Goal: Task Accomplishment & Management: Manage account settings

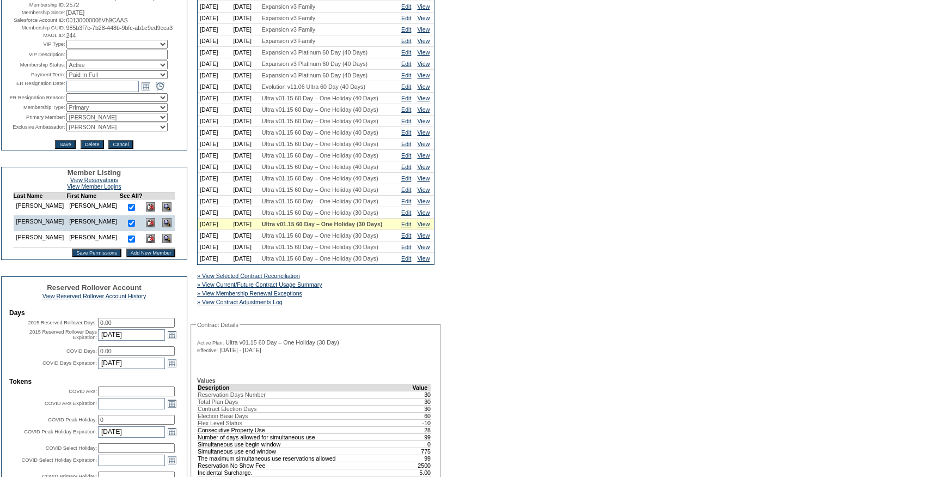
scroll to position [319, 0]
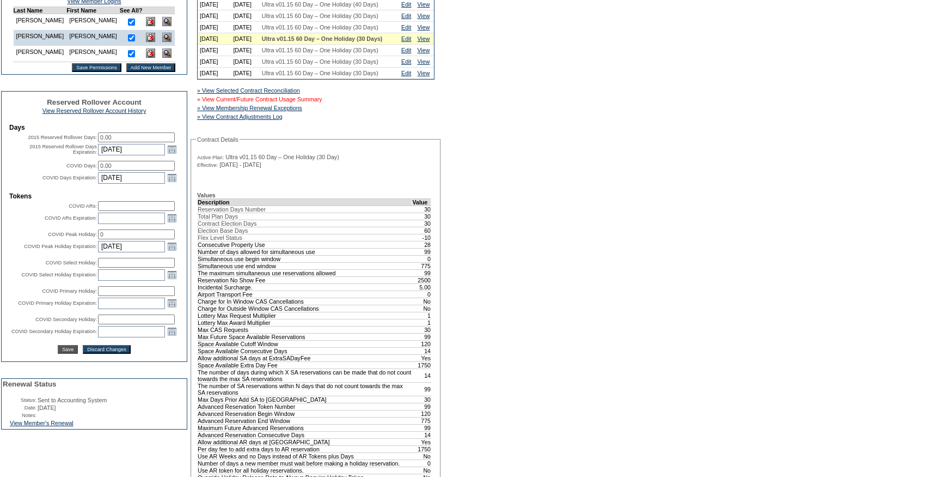
click at [322, 102] on link "» View Current/Future Contract Usage Summary" at bounding box center [259, 99] width 125 height 7
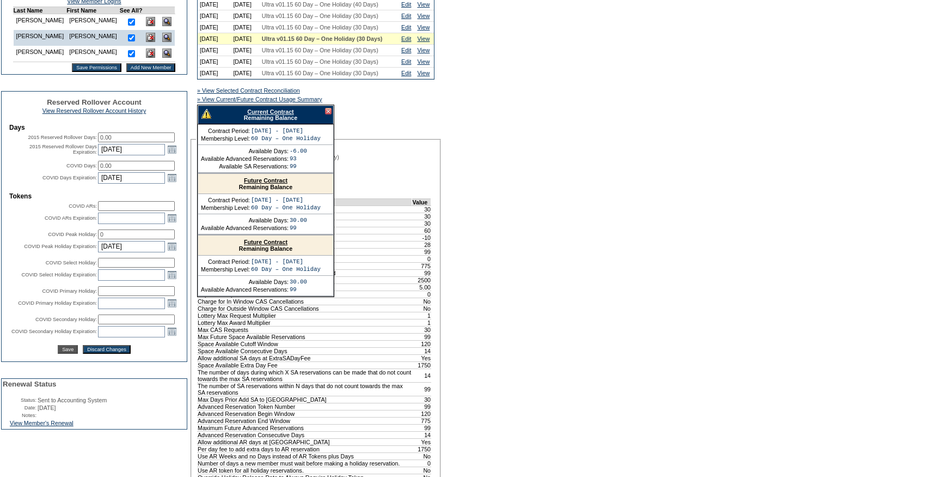
click at [271, 115] on link "Current Contract" at bounding box center [270, 111] width 46 height 7
click at [407, 30] on link "Edit" at bounding box center [406, 27] width 10 height 7
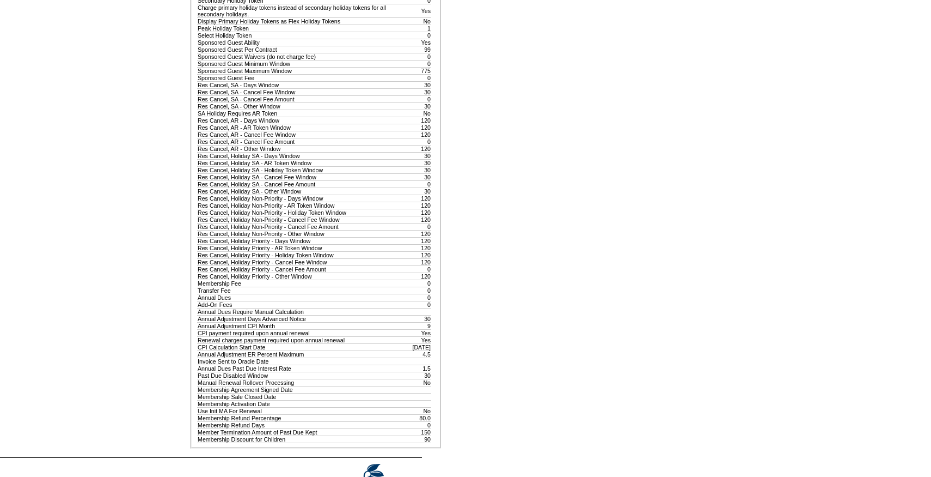
scroll to position [1120, 0]
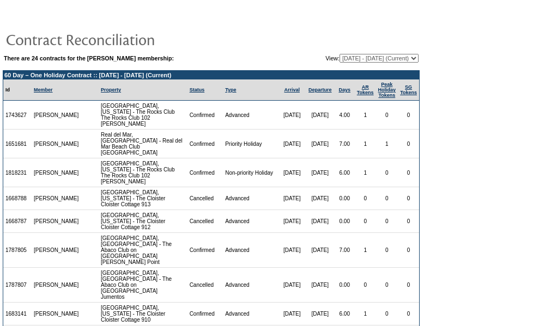
click at [368, 59] on select "[DATE] - [DATE] [DATE] - [DATE] [DATE] - [DATE] [DATE] - [DATE] [DATE] - [DATE]…" at bounding box center [378, 58] width 79 height 9
select select "122584"
click at [339, 54] on select "[DATE] - [DATE] [DATE] - [DATE] [DATE] - [DATE] [DATE] - [DATE] [DATE] - [DATE]…" at bounding box center [378, 58] width 79 height 9
